Goal: Task Accomplishment & Management: Manage account settings

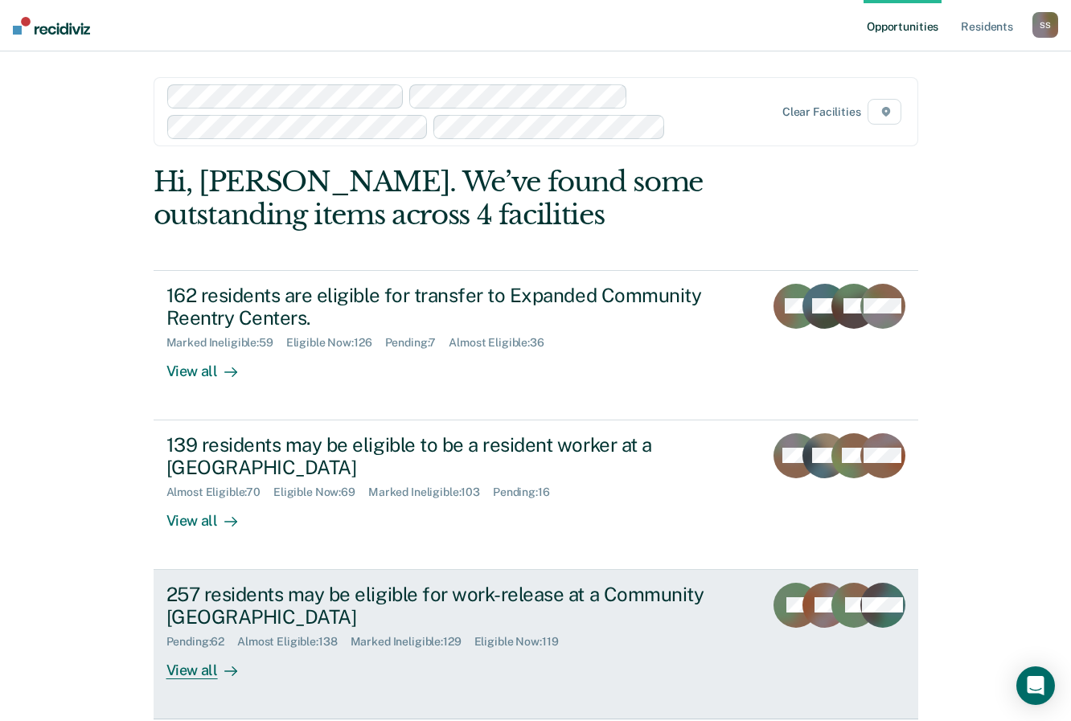
click at [183, 619] on div "257 residents may be eligible for work-release at a Community [GEOGRAPHIC_DATA]" at bounding box center [448, 606] width 565 height 47
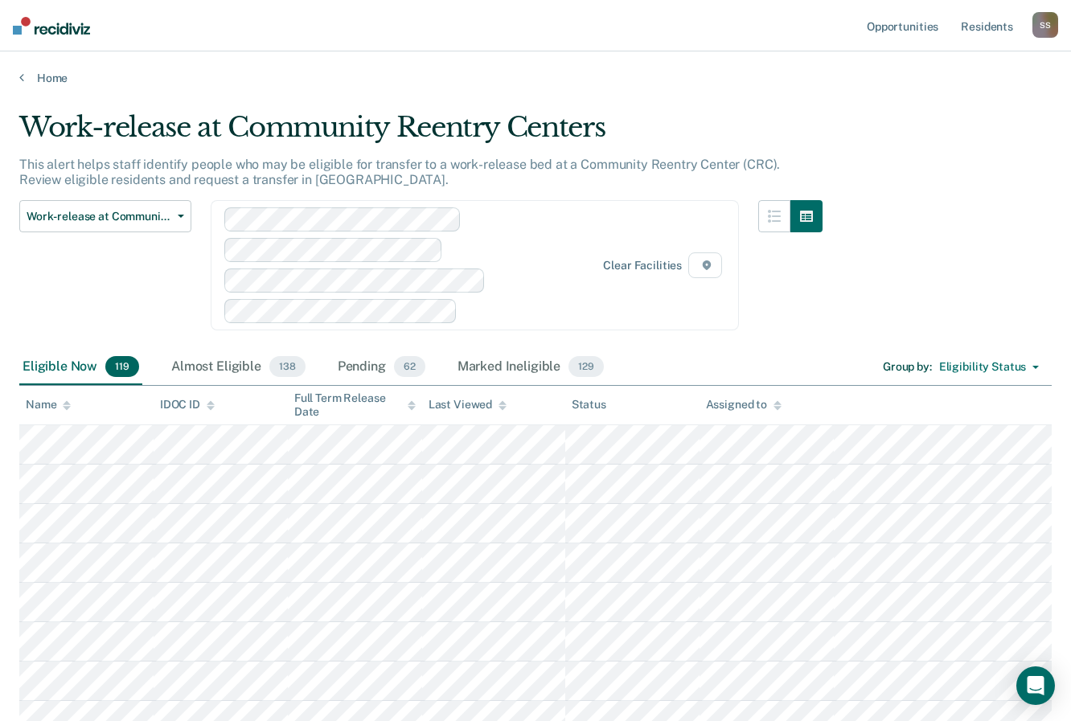
drag, startPoint x: 212, startPoint y: 368, endPoint x: 602, endPoint y: 64, distance: 494.5
click at [212, 368] on div "Almost Eligible 138" at bounding box center [238, 367] width 141 height 35
drag, startPoint x: 367, startPoint y: 374, endPoint x: 655, endPoint y: 39, distance: 441.4
click at [367, 374] on div "Pending 62" at bounding box center [382, 367] width 94 height 35
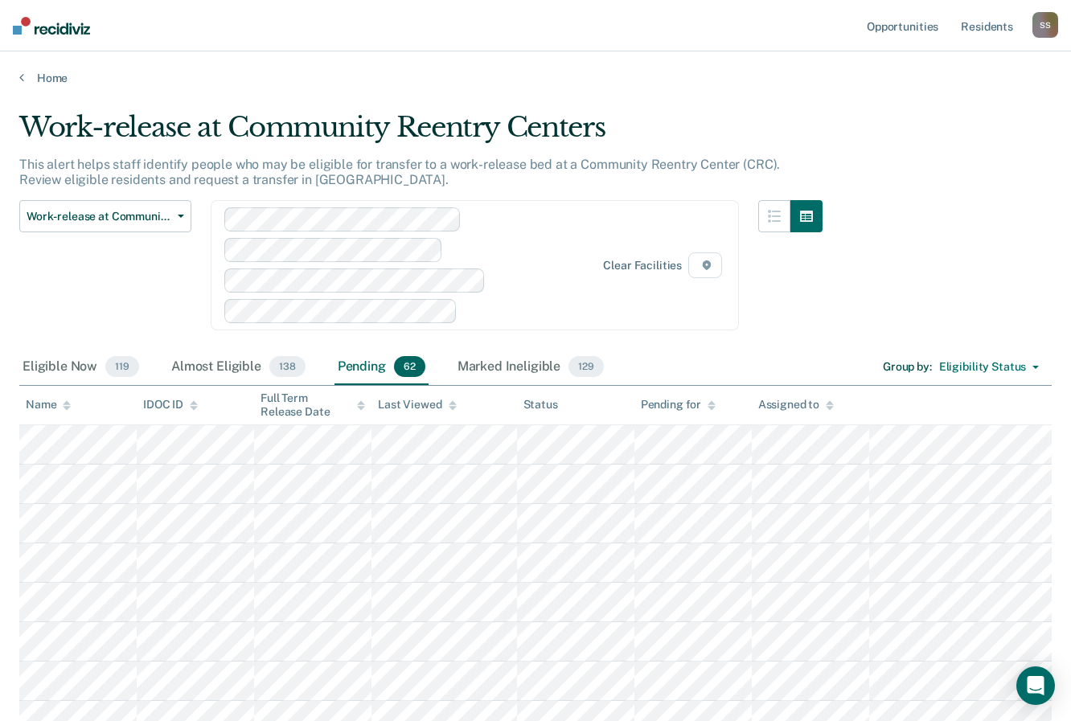
drag, startPoint x: 503, startPoint y: 367, endPoint x: 704, endPoint y: 38, distance: 385.1
click at [503, 367] on div "Marked Ineligible 129" at bounding box center [530, 367] width 153 height 35
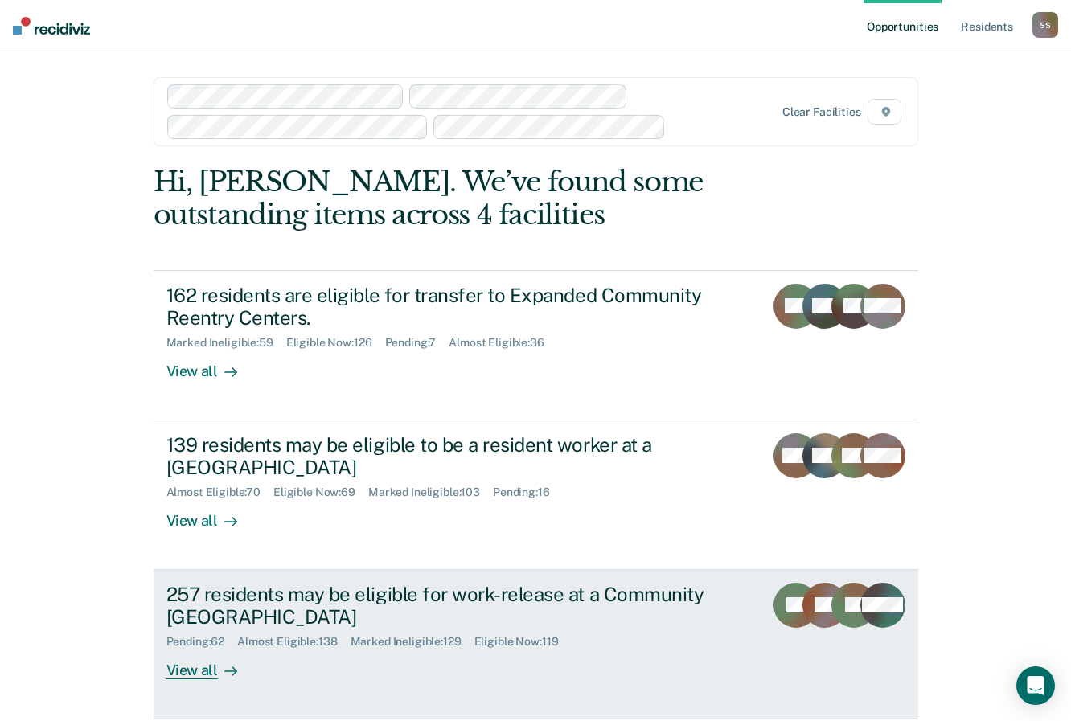
click at [273, 606] on div "257 residents may be eligible for work-release at a Community [GEOGRAPHIC_DATA]" at bounding box center [448, 606] width 565 height 47
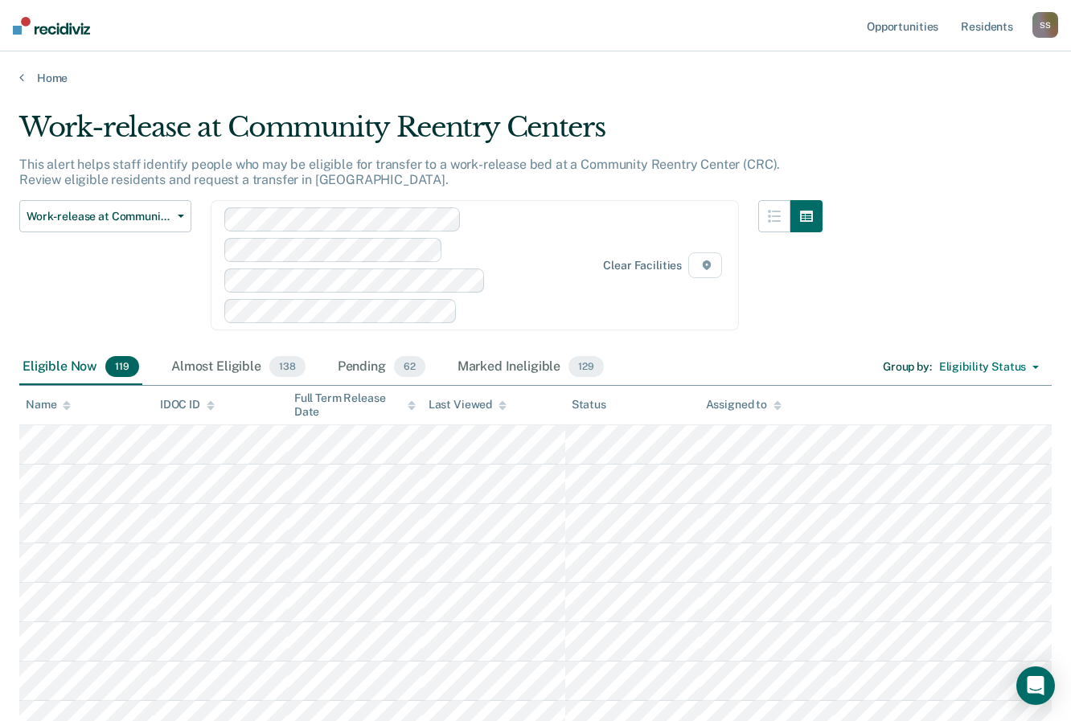
scroll to position [2094, 0]
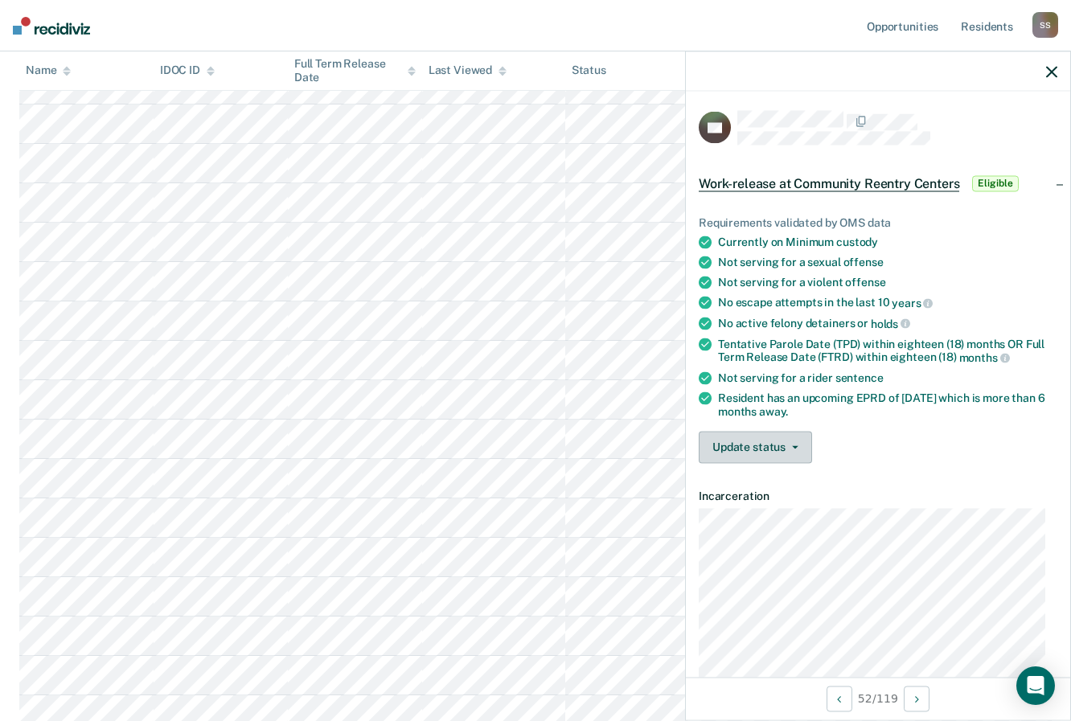
click at [791, 448] on button "Update status" at bounding box center [755, 447] width 113 height 32
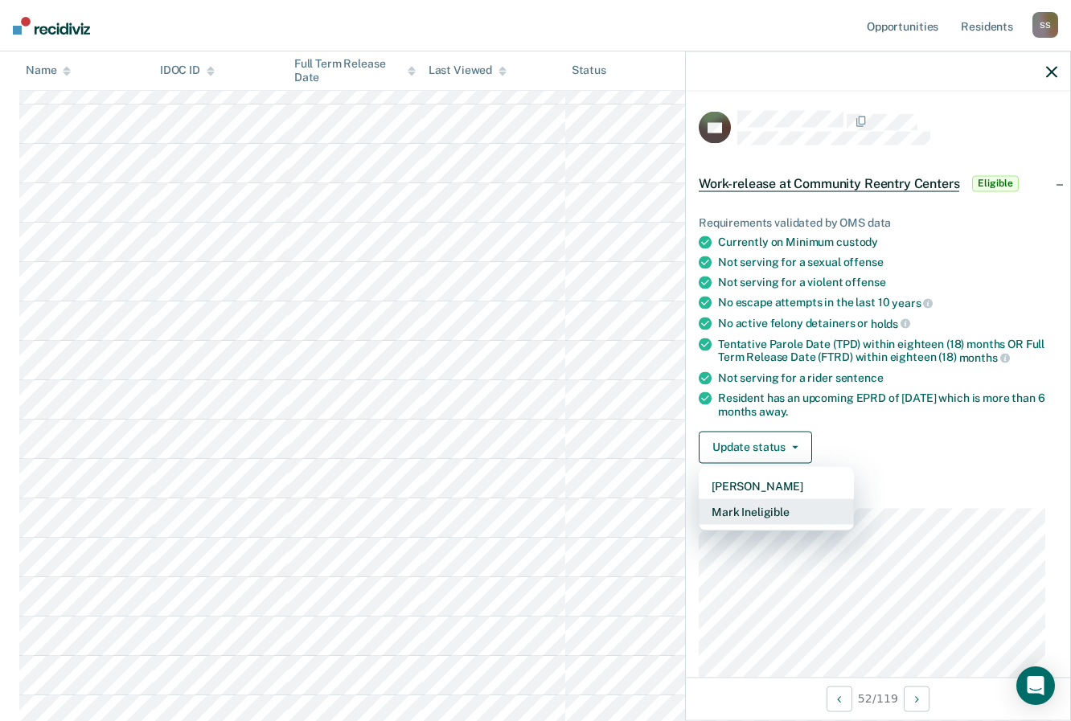
click at [764, 512] on button "Mark Ineligible" at bounding box center [776, 512] width 155 height 26
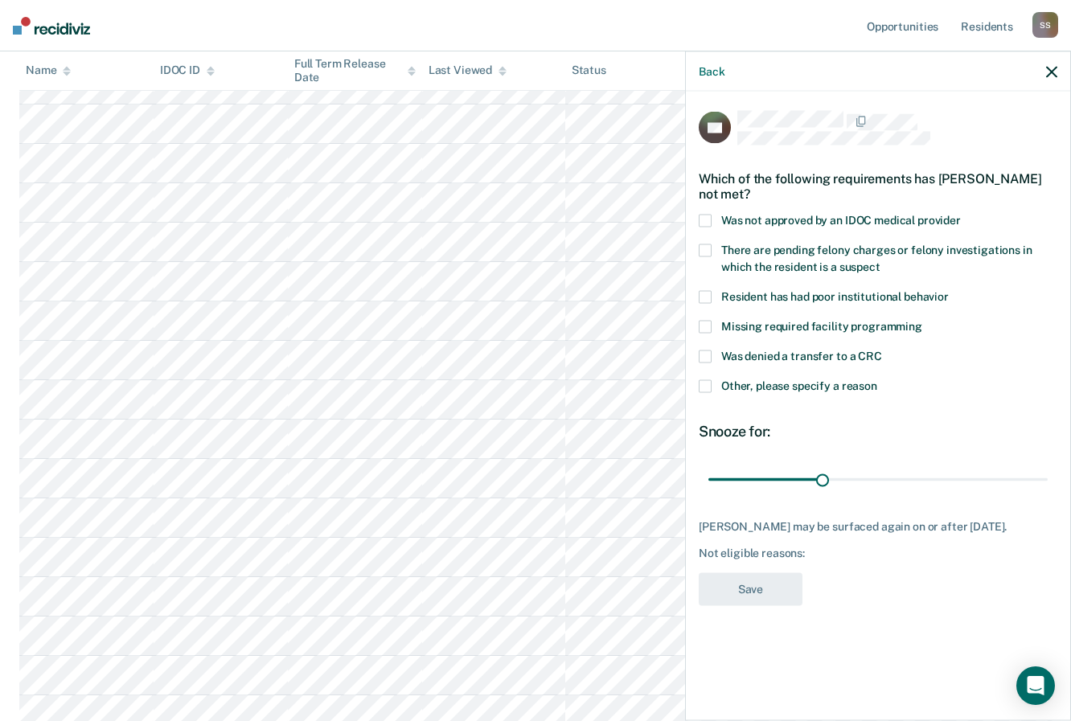
click at [708, 355] on span at bounding box center [705, 357] width 13 height 13
click at [703, 386] on span at bounding box center [705, 386] width 13 height 13
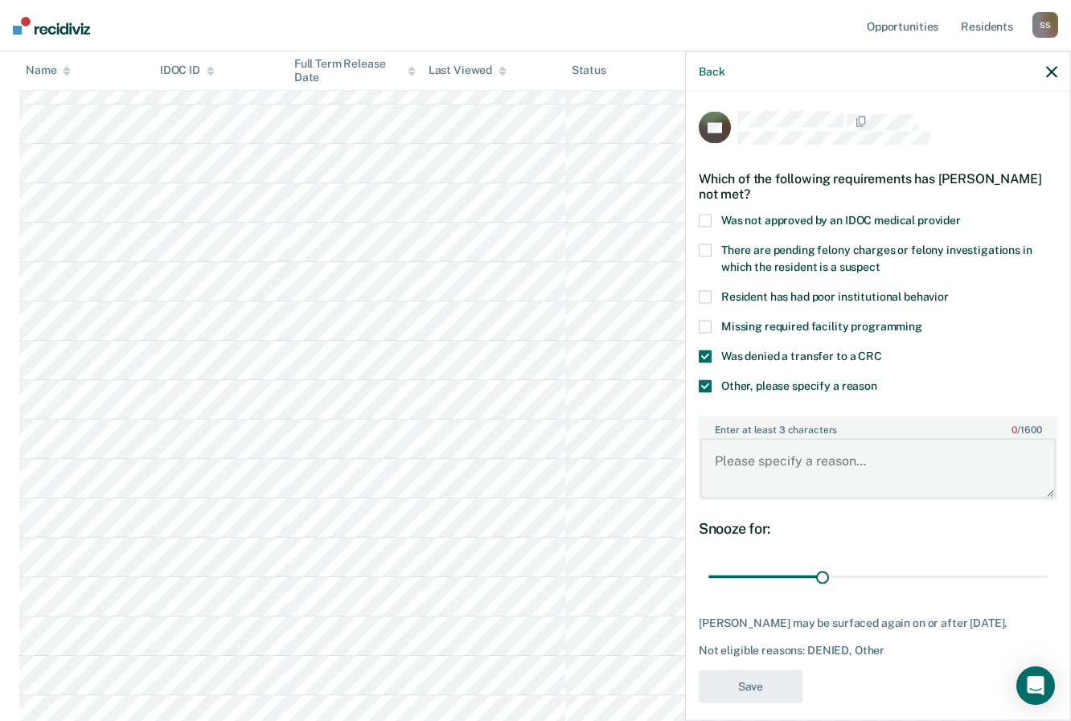
click at [741, 458] on textarea "Enter at least 3 characters 0 / 1600" at bounding box center [877, 469] width 355 height 60
paste textarea "• Screened for placement at TV-CRC, however, criminal history makes him ineligi…"
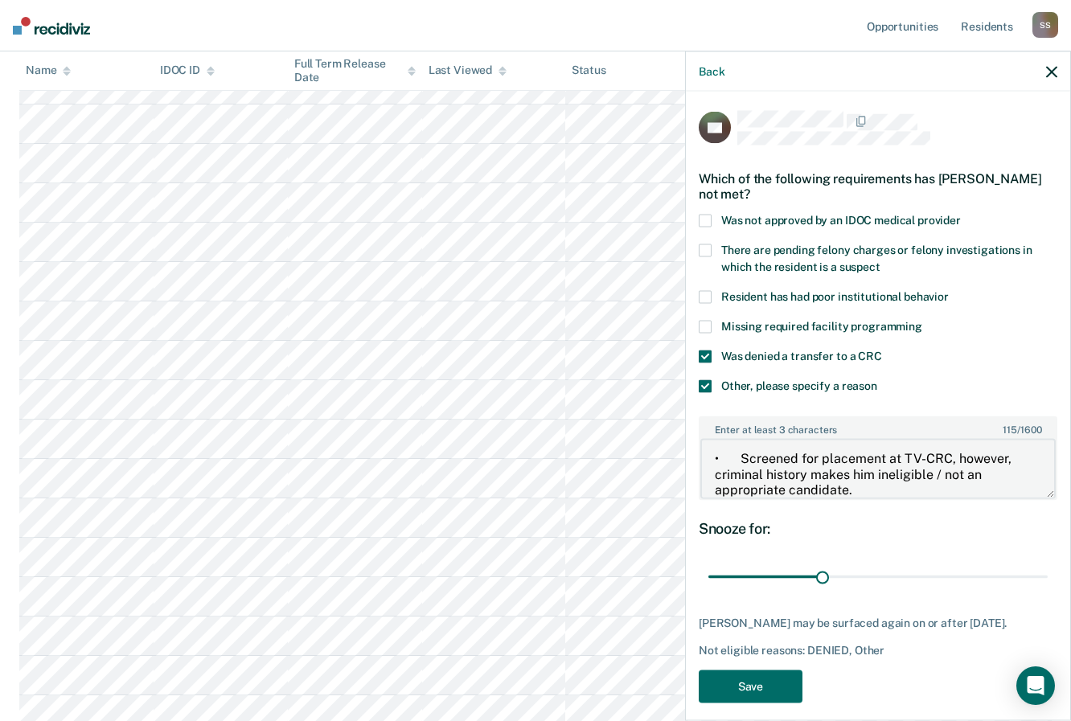
click at [741, 456] on textarea "• Screened for placement at TV-CRC, however, criminal history makes him ineligi…" at bounding box center [877, 469] width 355 height 60
type textarea "Criminal history makes him ineligible / not an appropriate candidate."
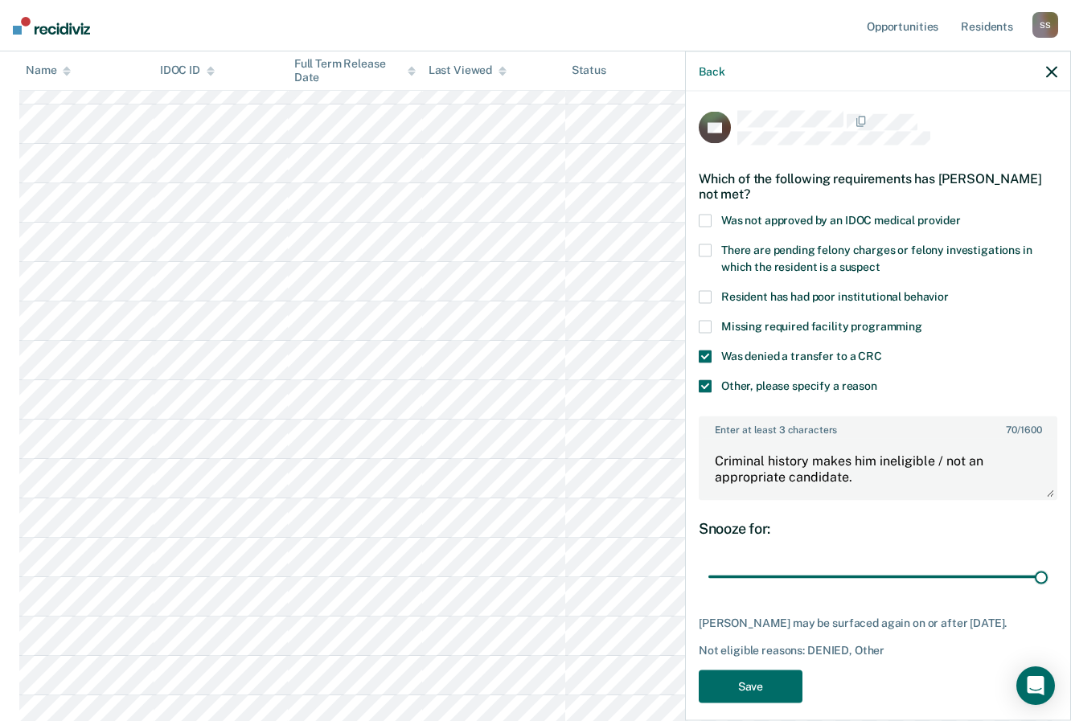
drag, startPoint x: 821, startPoint y: 577, endPoint x: 1036, endPoint y: 575, distance: 214.7
type input "180"
click at [1039, 574] on input "range" at bounding box center [877, 577] width 339 height 28
click at [763, 702] on button "Save" at bounding box center [751, 686] width 104 height 33
